Goal: Participate in discussion

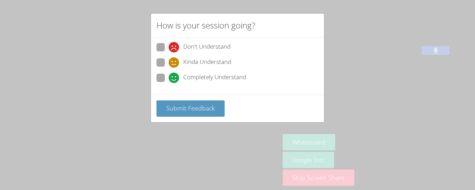
click at [169, 83] on span at bounding box center [169, 83] width 0 height 0
click at [169, 77] on input "Completely Understand" at bounding box center [172, 77] width 6 height 6
radio input "true"
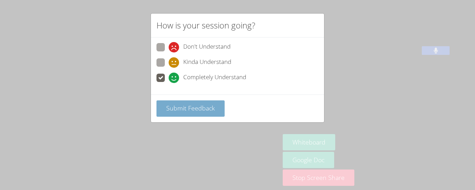
click at [185, 108] on span "Submit Feedback" at bounding box center [190, 108] width 49 height 8
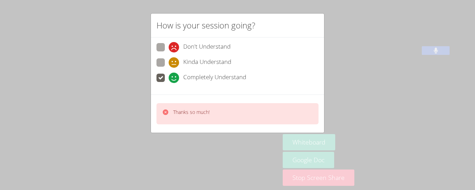
click at [228, 156] on div "How is your session going? Don't Understand Kinda Understand Completely Underst…" at bounding box center [237, 95] width 475 height 190
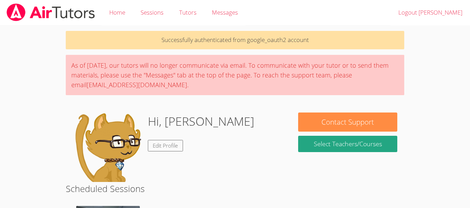
scroll to position [189, 0]
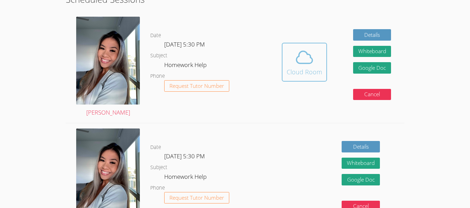
click at [305, 65] on icon at bounding box center [303, 57] width 19 height 19
click at [308, 61] on icon at bounding box center [303, 57] width 19 height 19
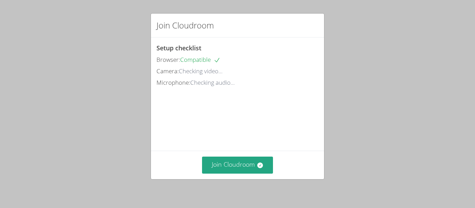
click at [261, 140] on video at bounding box center [208, 120] width 104 height 52
click at [225, 167] on button "Join Cloudroom" at bounding box center [237, 165] width 71 height 17
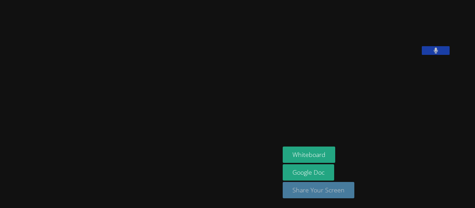
click at [326, 188] on button "Share Your Screen" at bounding box center [319, 190] width 72 height 16
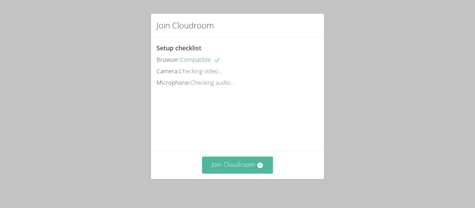
click at [235, 170] on button "Join Cloudroom" at bounding box center [237, 165] width 71 height 17
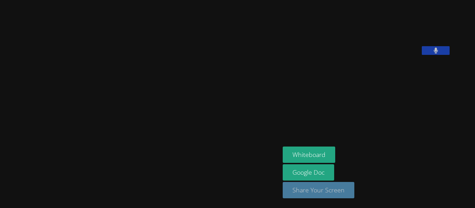
click at [332, 193] on button "Share Your Screen" at bounding box center [319, 190] width 72 height 16
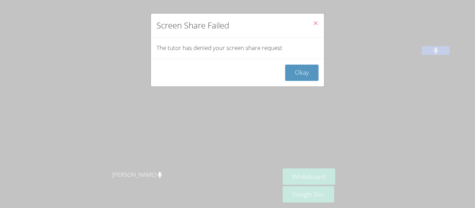
click at [313, 23] on icon "Close" at bounding box center [316, 23] width 6 height 6
click at [297, 72] on button "Okay" at bounding box center [301, 73] width 33 height 16
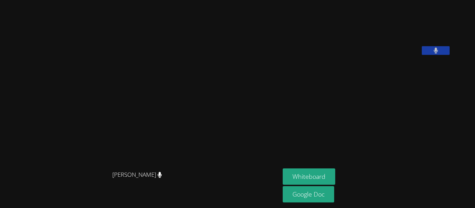
drag, startPoint x: 296, startPoint y: 88, endPoint x: 302, endPoint y: 97, distance: 10.5
click at [302, 97] on div "[PERSON_NAME] [PERSON_NAME] [PERSON_NAME] Whiteboard Google Doc" at bounding box center [237, 104] width 475 height 208
